Goal: Communication & Community: Answer question/provide support

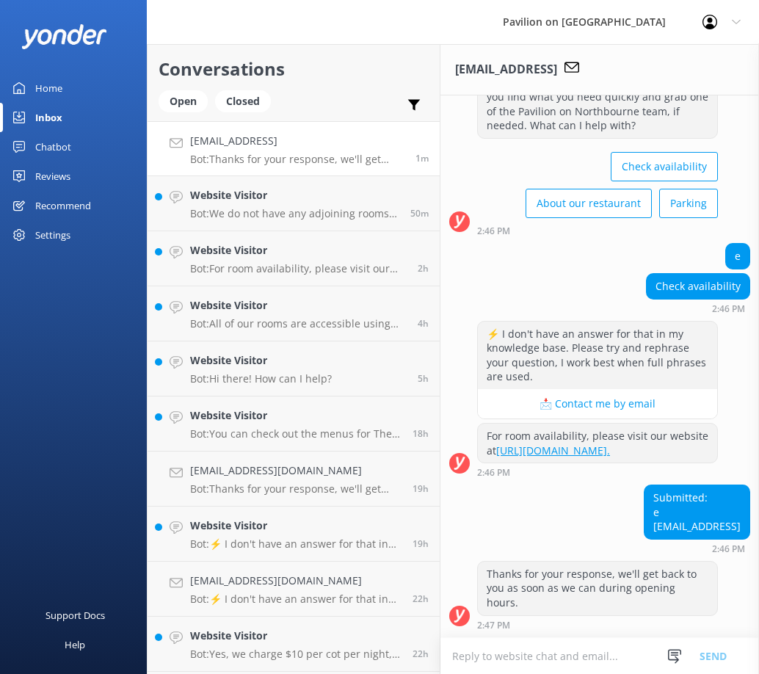
scroll to position [93, 0]
click at [208, 134] on h4 "[EMAIL_ADDRESS]" at bounding box center [297, 141] width 214 height 16
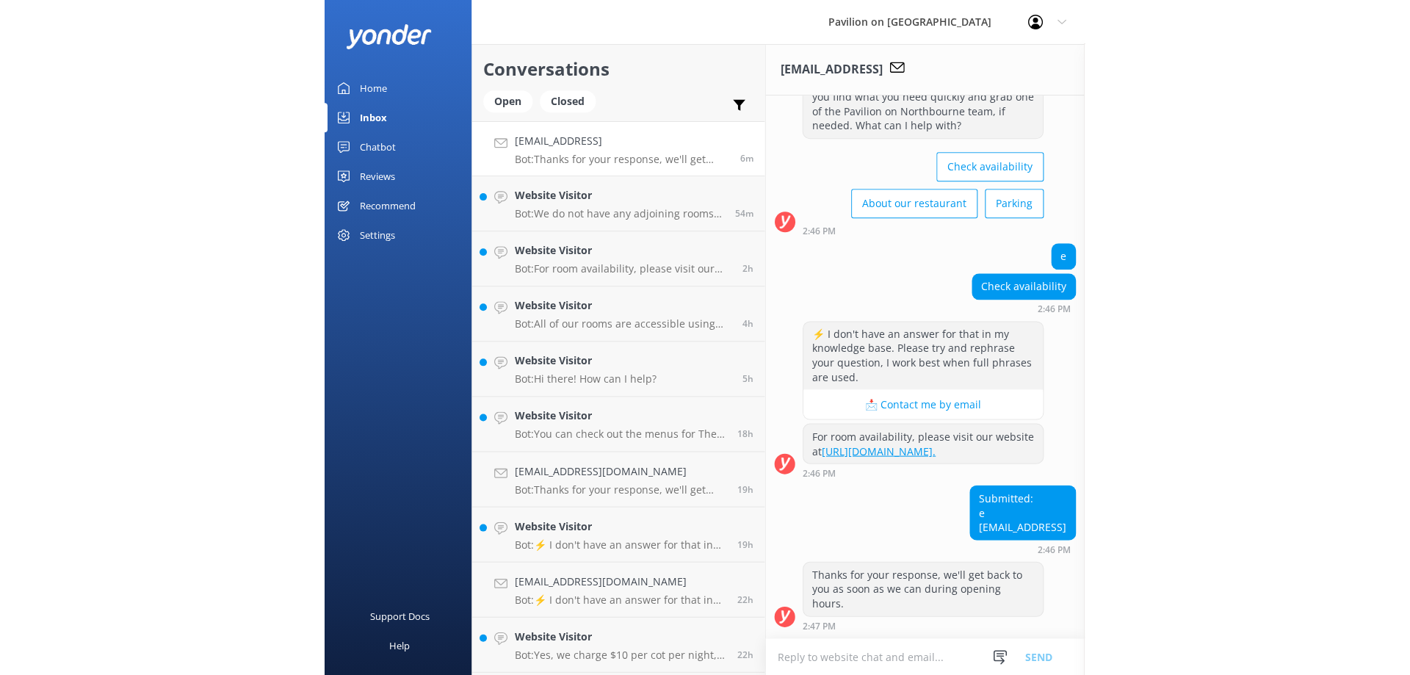
scroll to position [0, 0]
